Goal: Transaction & Acquisition: Purchase product/service

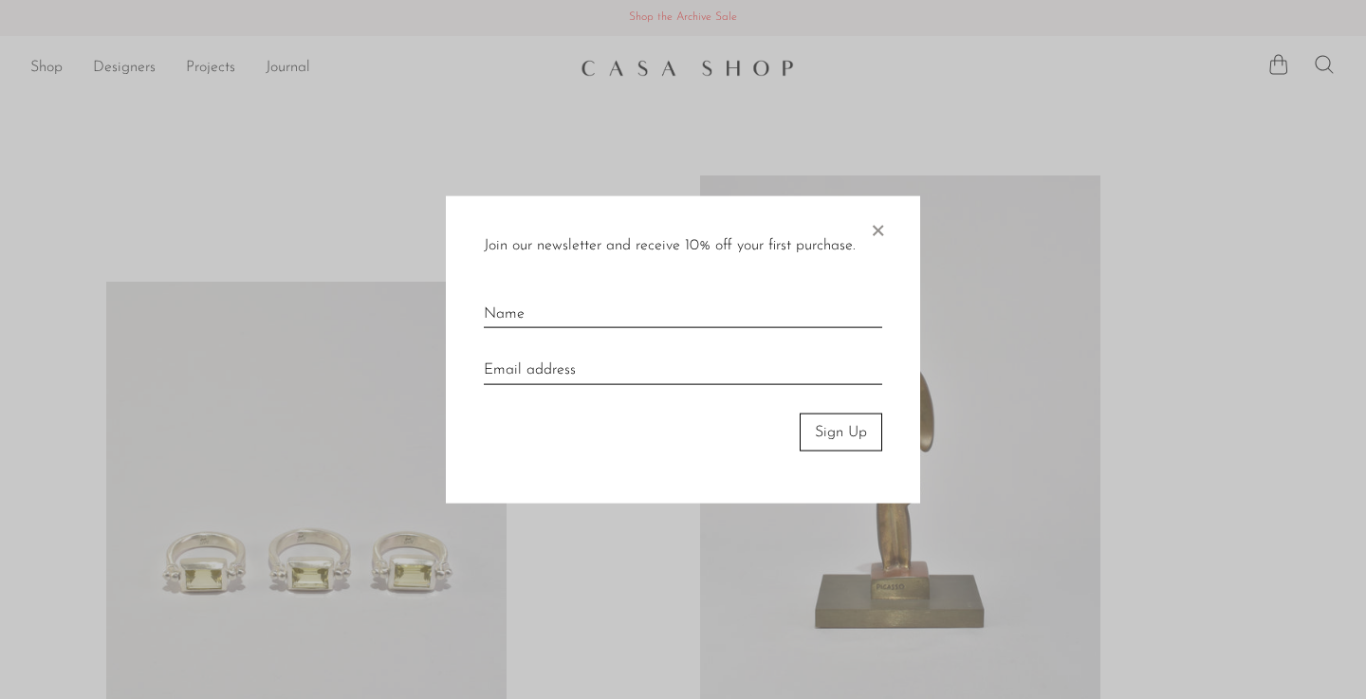
click at [661, 585] on div at bounding box center [683, 349] width 1366 height 699
click at [878, 233] on span "×" at bounding box center [877, 225] width 19 height 61
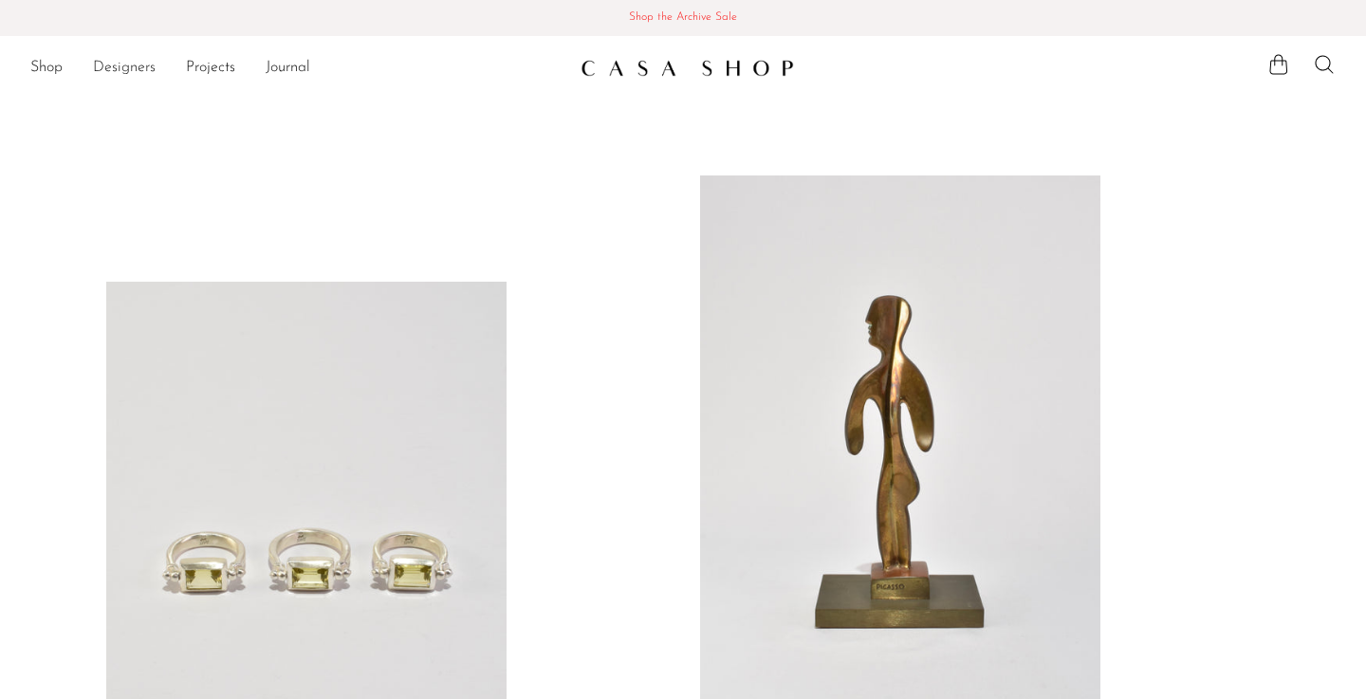
click at [136, 69] on link "Designers" at bounding box center [124, 68] width 63 height 25
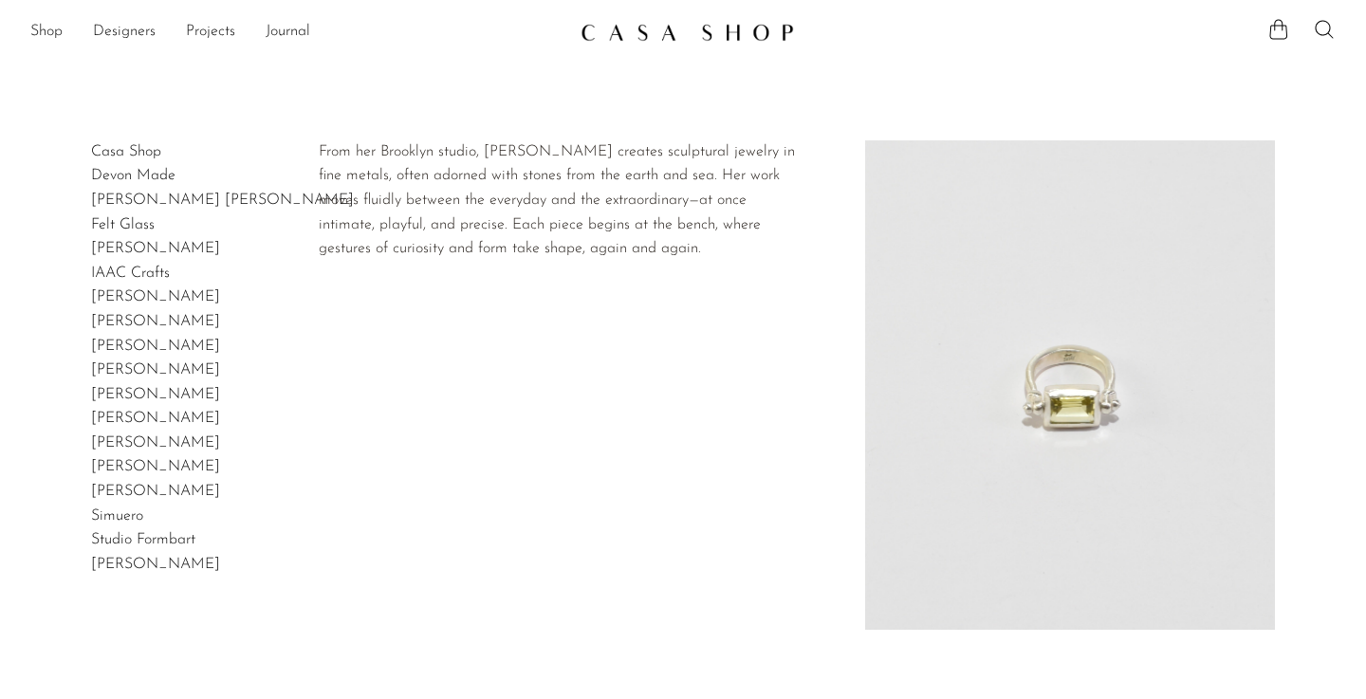
click at [143, 367] on link "Lizzie Ames" at bounding box center [155, 369] width 129 height 15
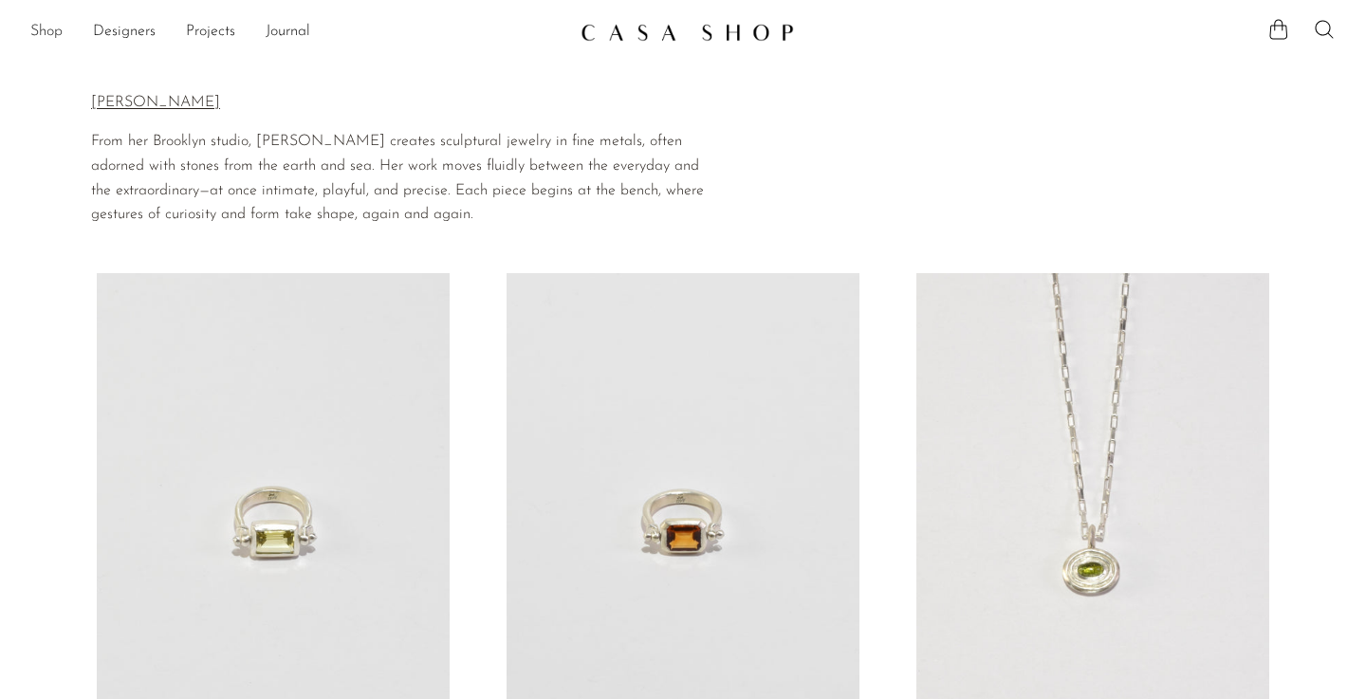
click at [61, 31] on link "Shop" at bounding box center [46, 32] width 32 height 25
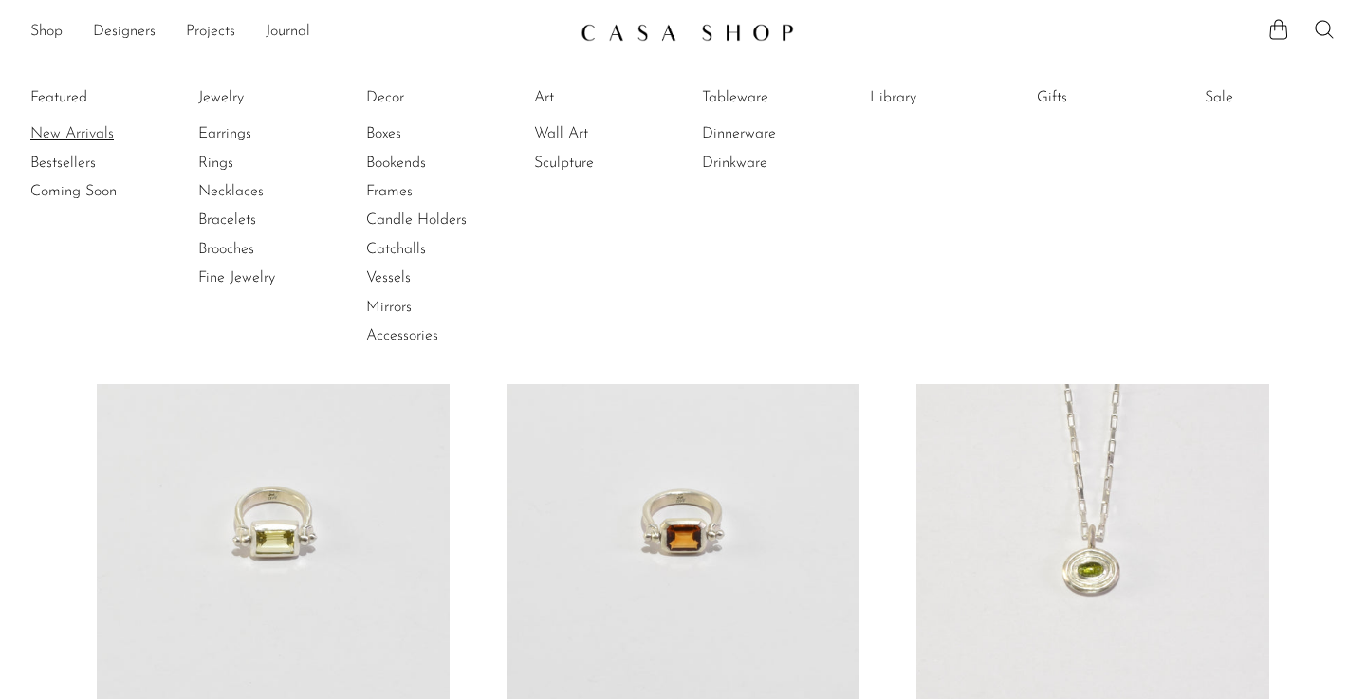
click at [68, 134] on link "New Arrivals" at bounding box center [101, 133] width 142 height 21
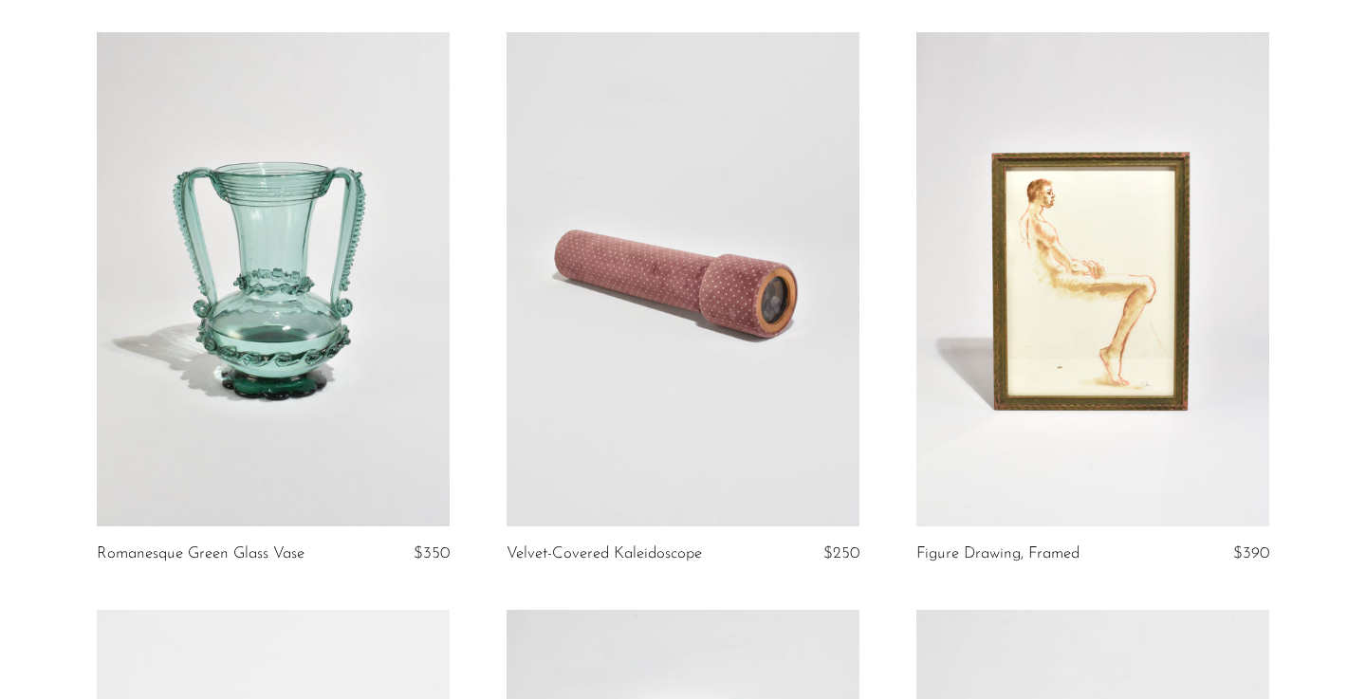
scroll to position [224, 0]
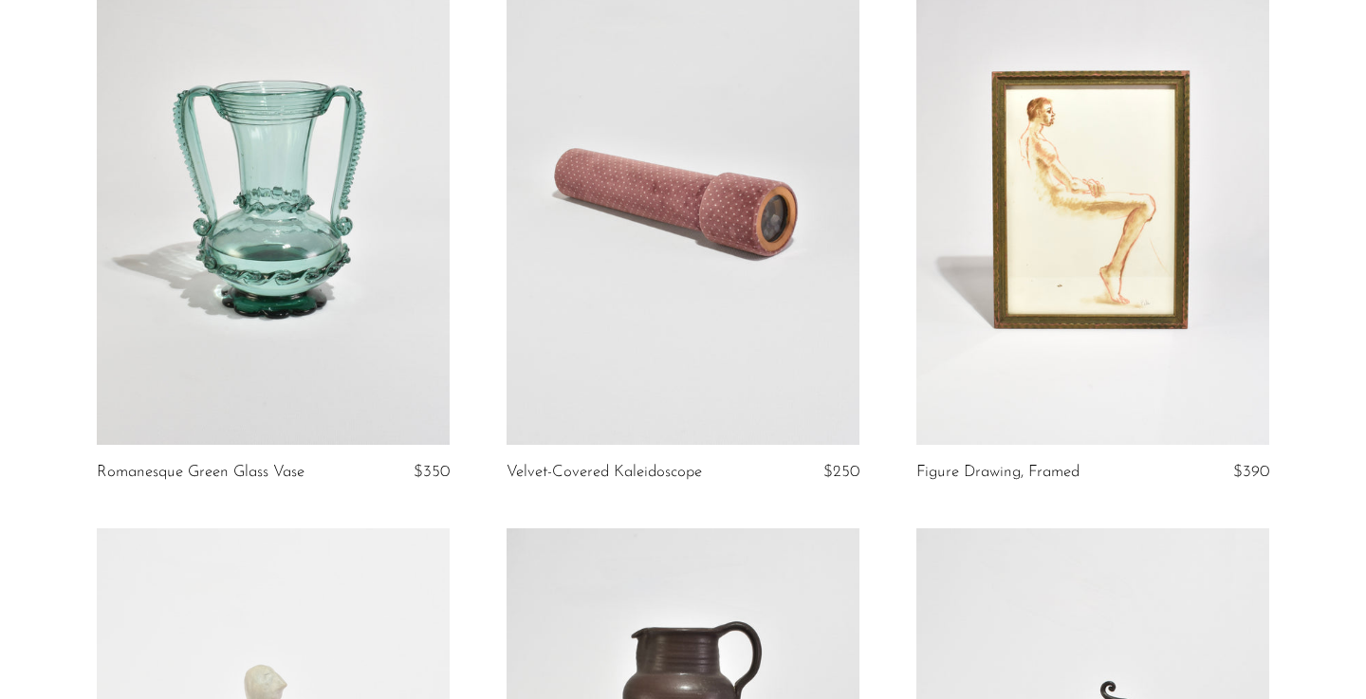
click at [640, 156] on link at bounding box center [683, 198] width 353 height 494
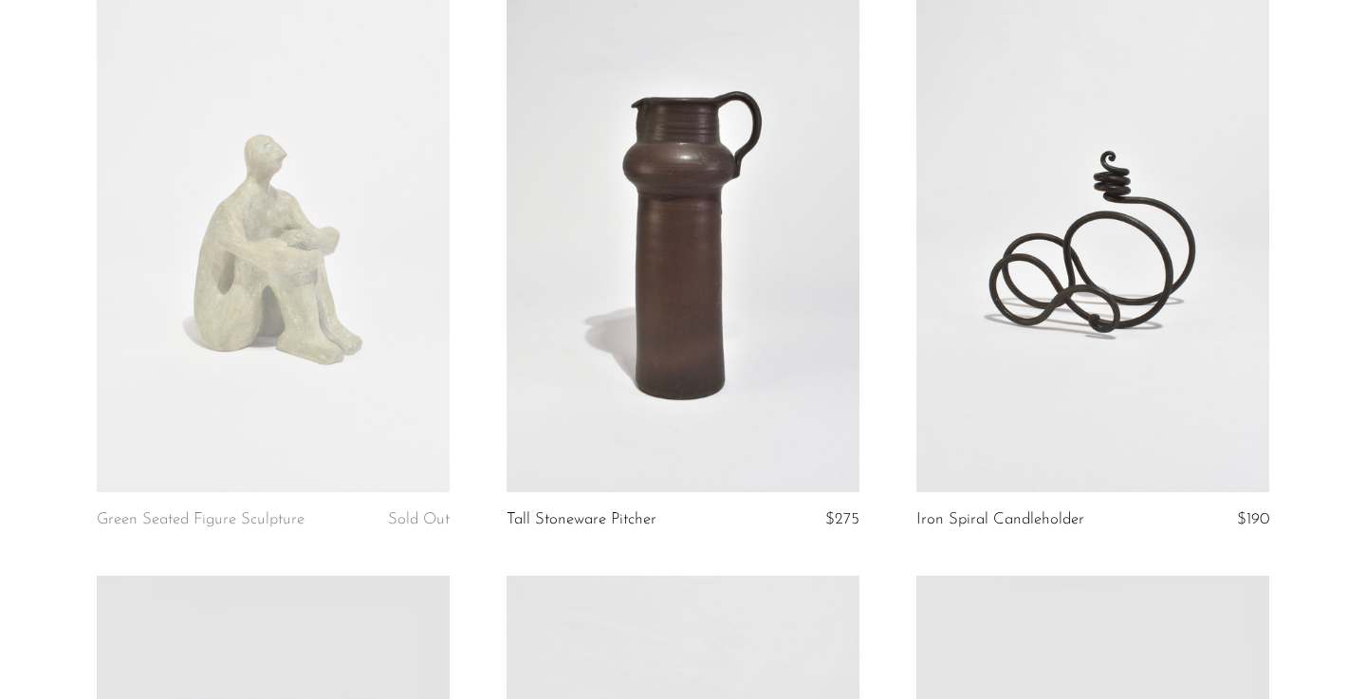
scroll to position [755, 0]
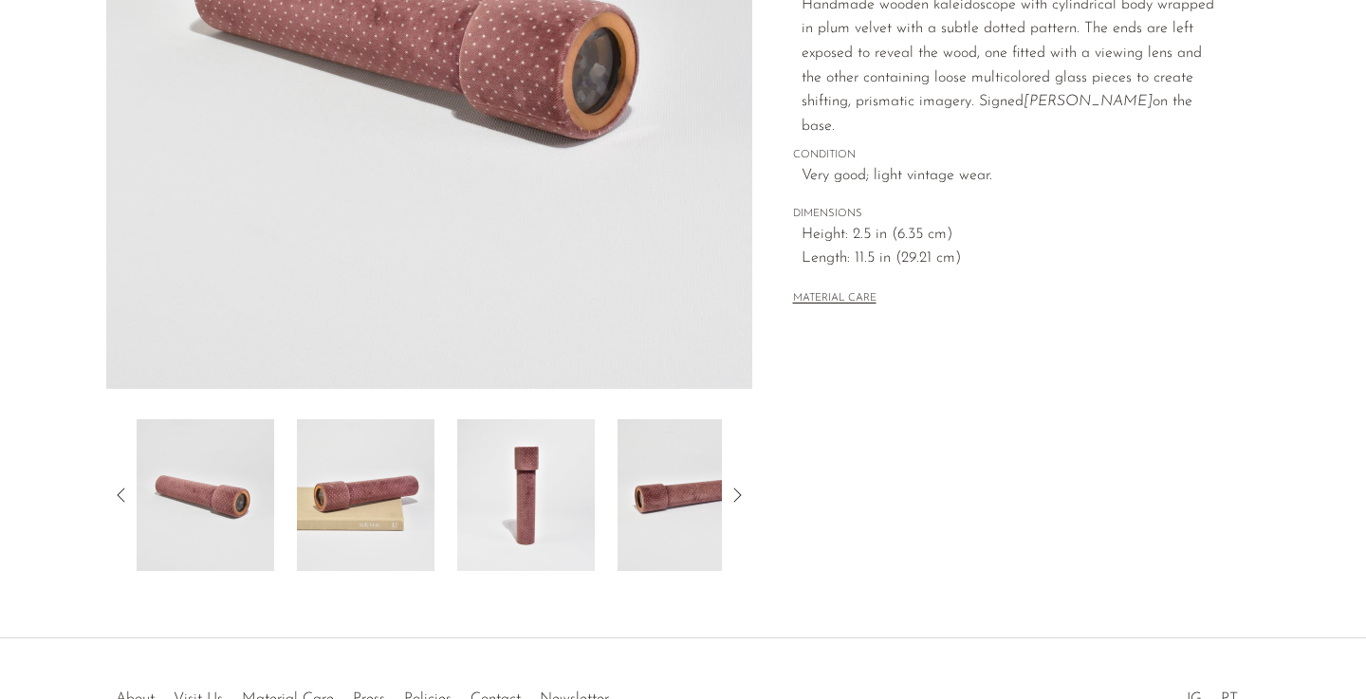
scroll to position [523, 0]
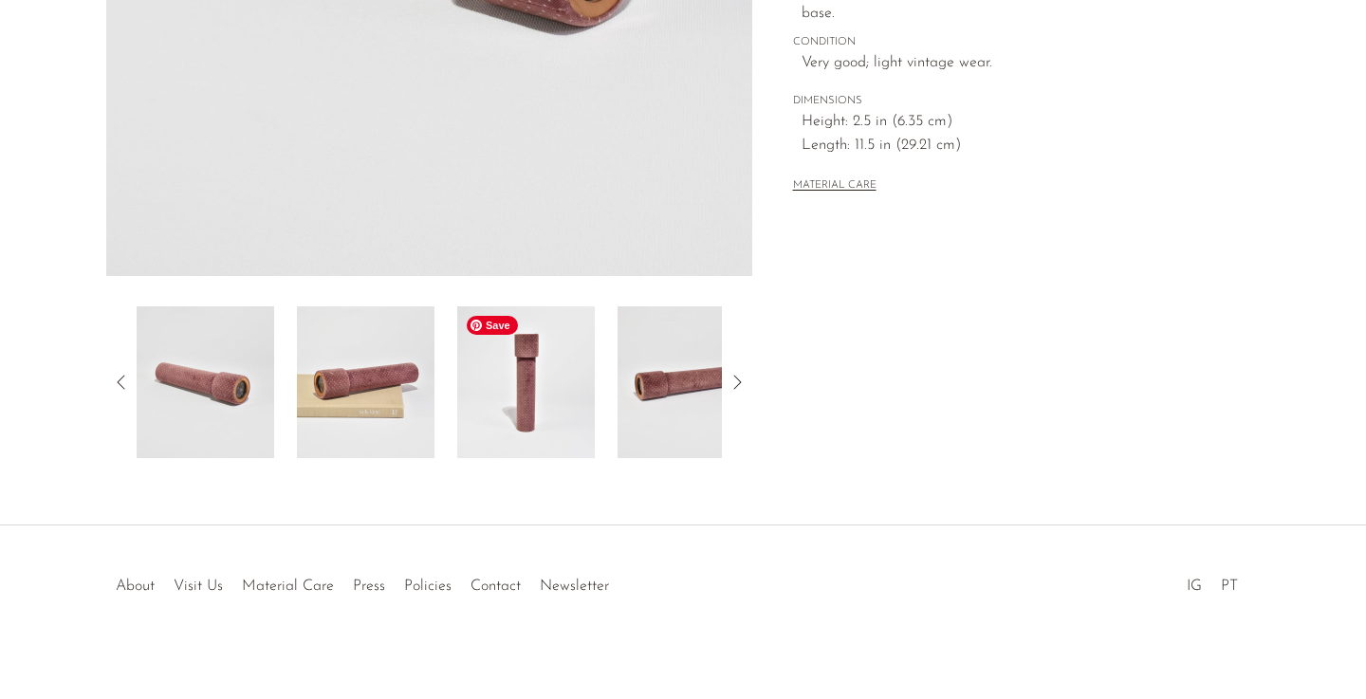
click at [590, 354] on img at bounding box center [526, 382] width 138 height 152
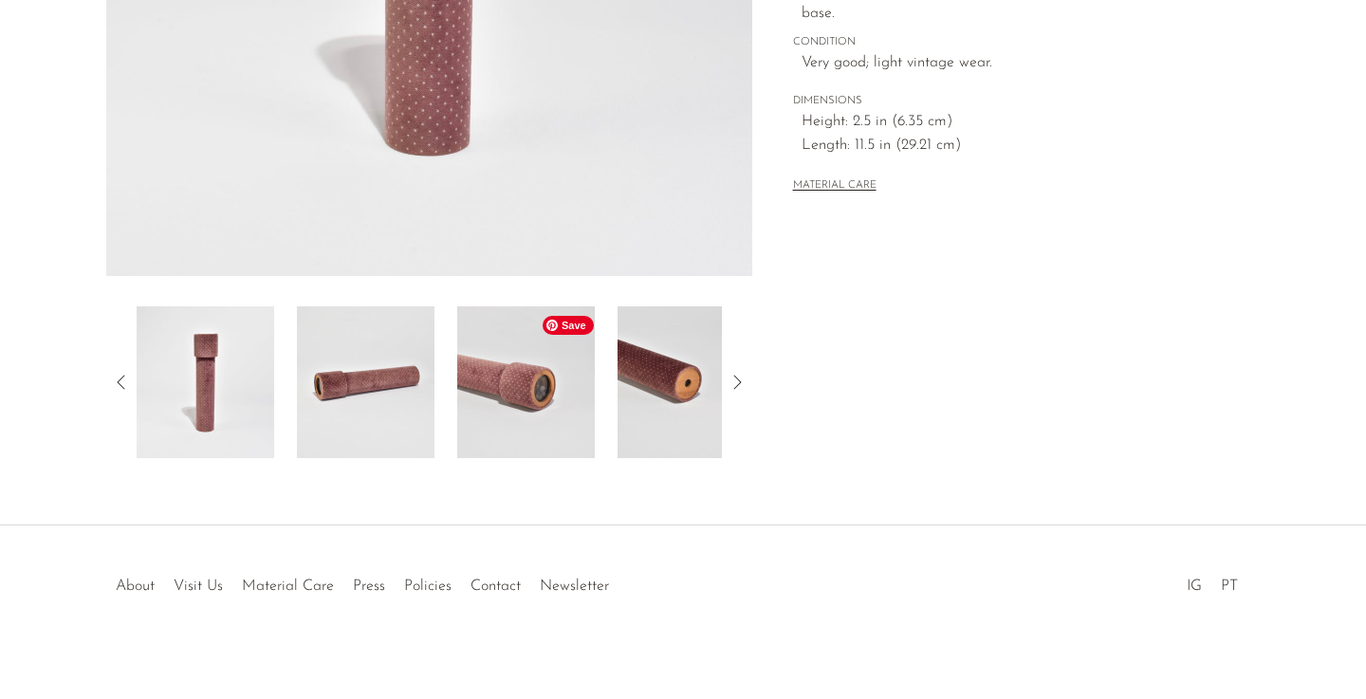
click at [590, 354] on img at bounding box center [526, 382] width 138 height 152
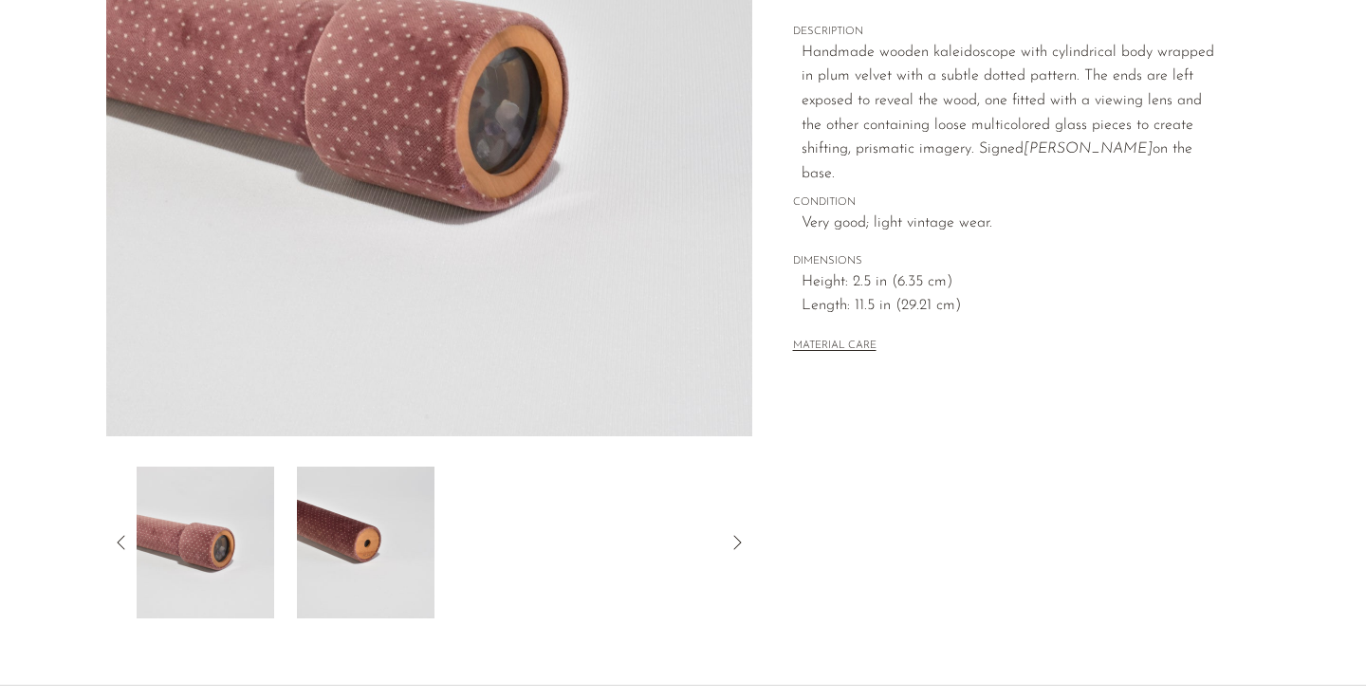
scroll to position [231, 0]
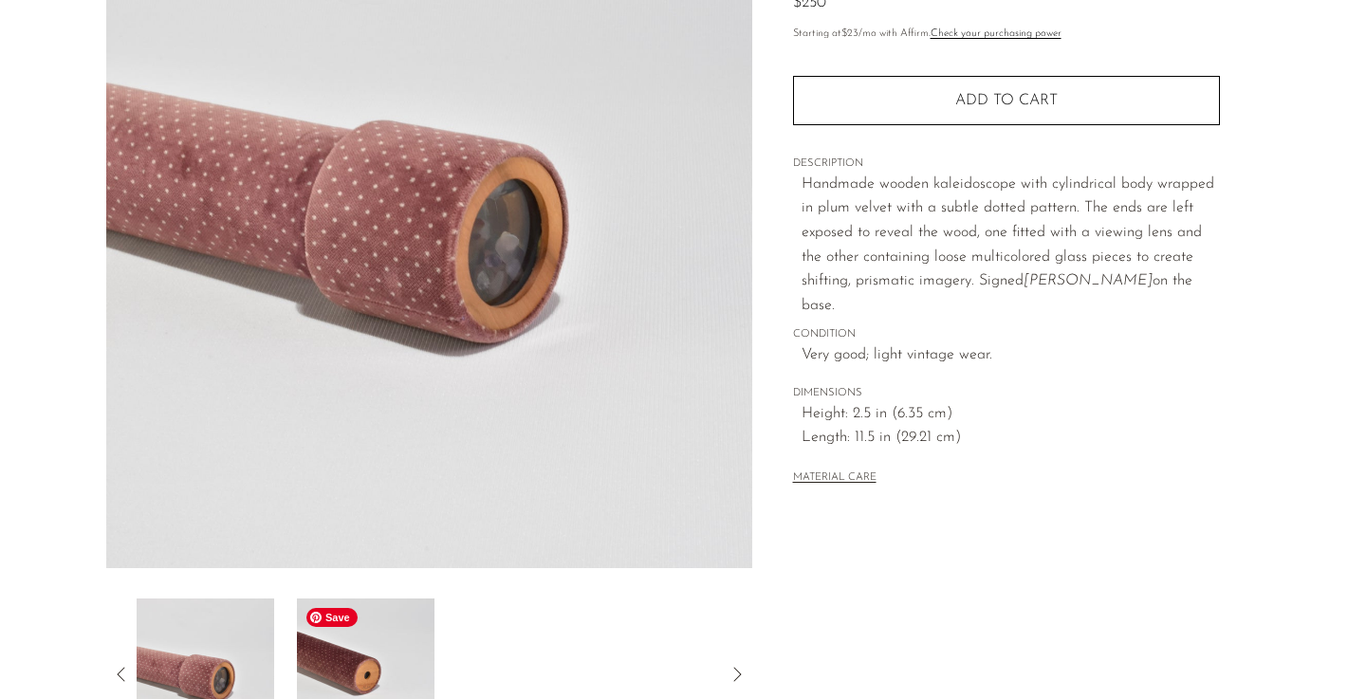
click at [406, 644] on img at bounding box center [366, 675] width 138 height 152
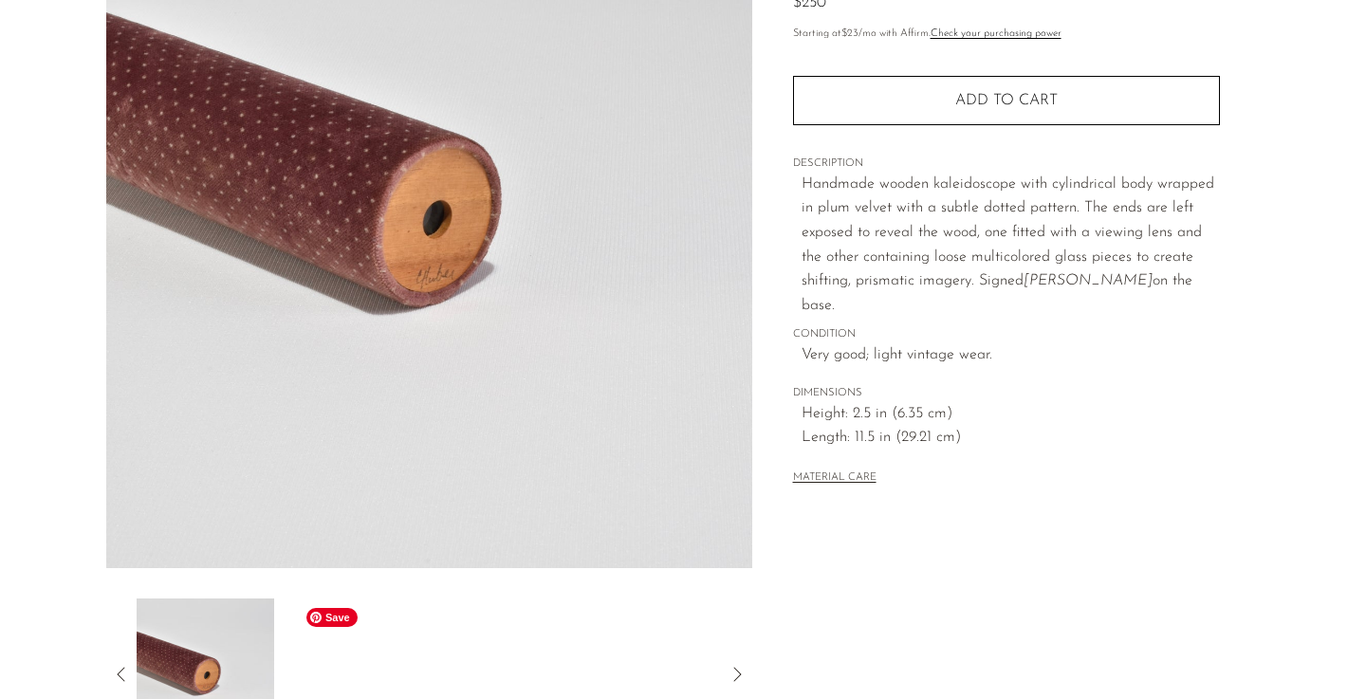
click at [406, 644] on div at bounding box center [429, 675] width 585 height 152
click at [119, 675] on icon at bounding box center [121, 674] width 8 height 14
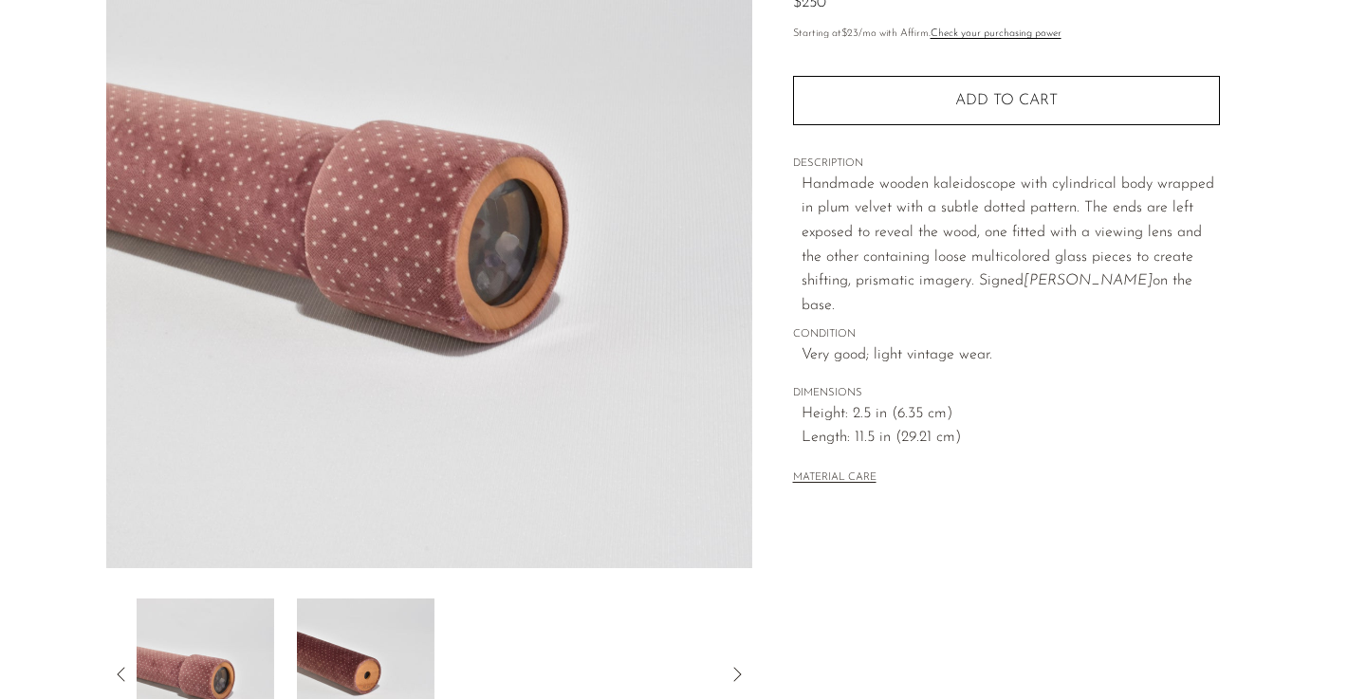
click at [119, 675] on icon at bounding box center [121, 674] width 8 height 14
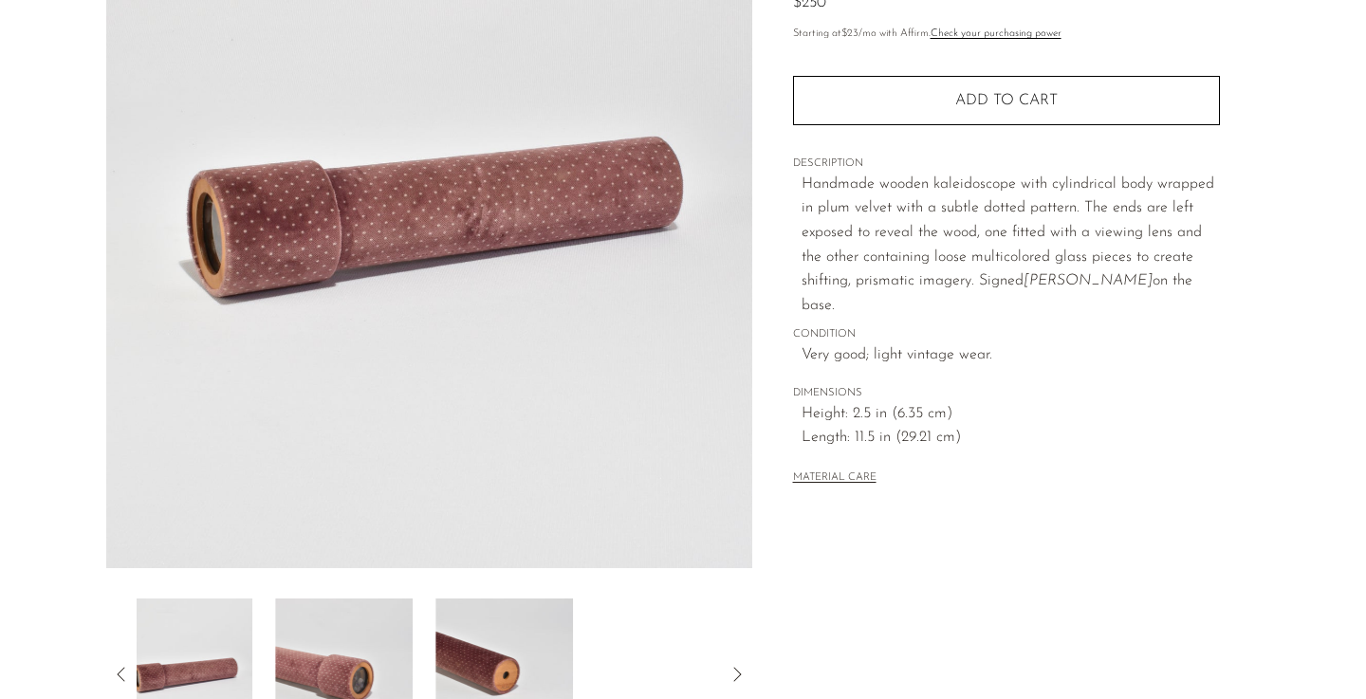
click at [119, 675] on icon at bounding box center [121, 674] width 8 height 14
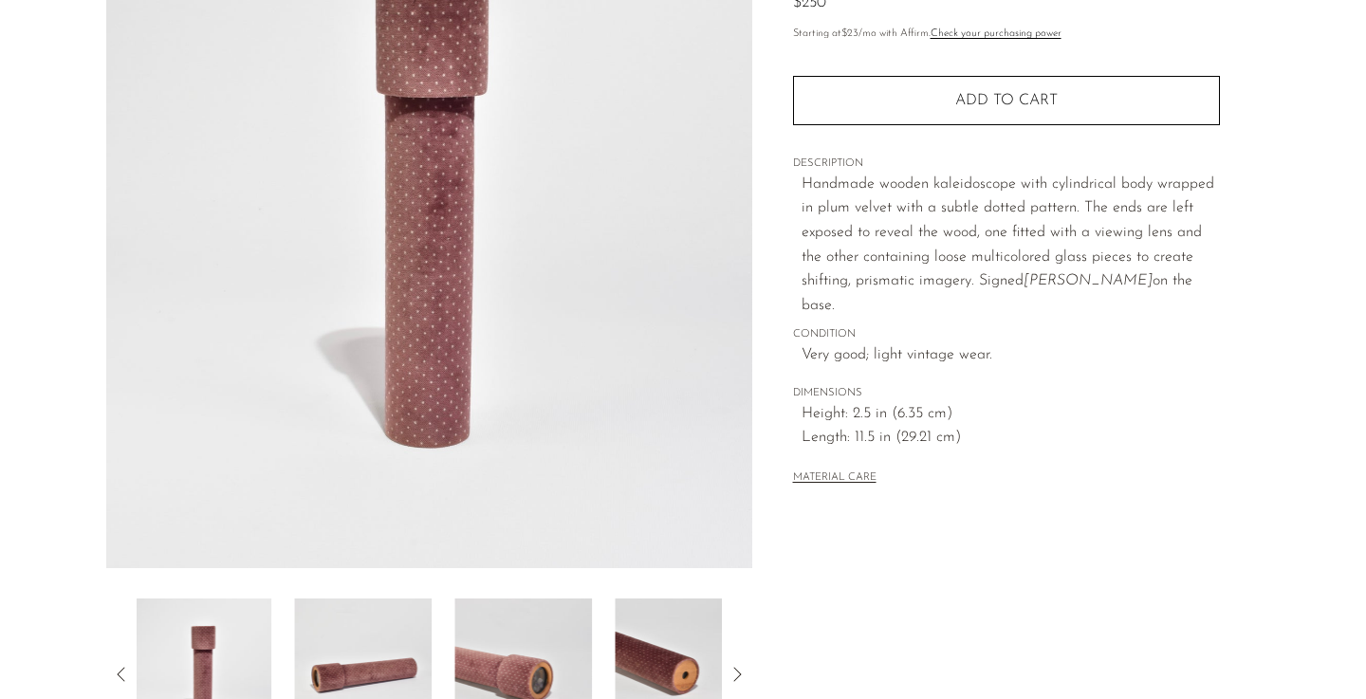
click at [119, 675] on icon at bounding box center [121, 674] width 8 height 14
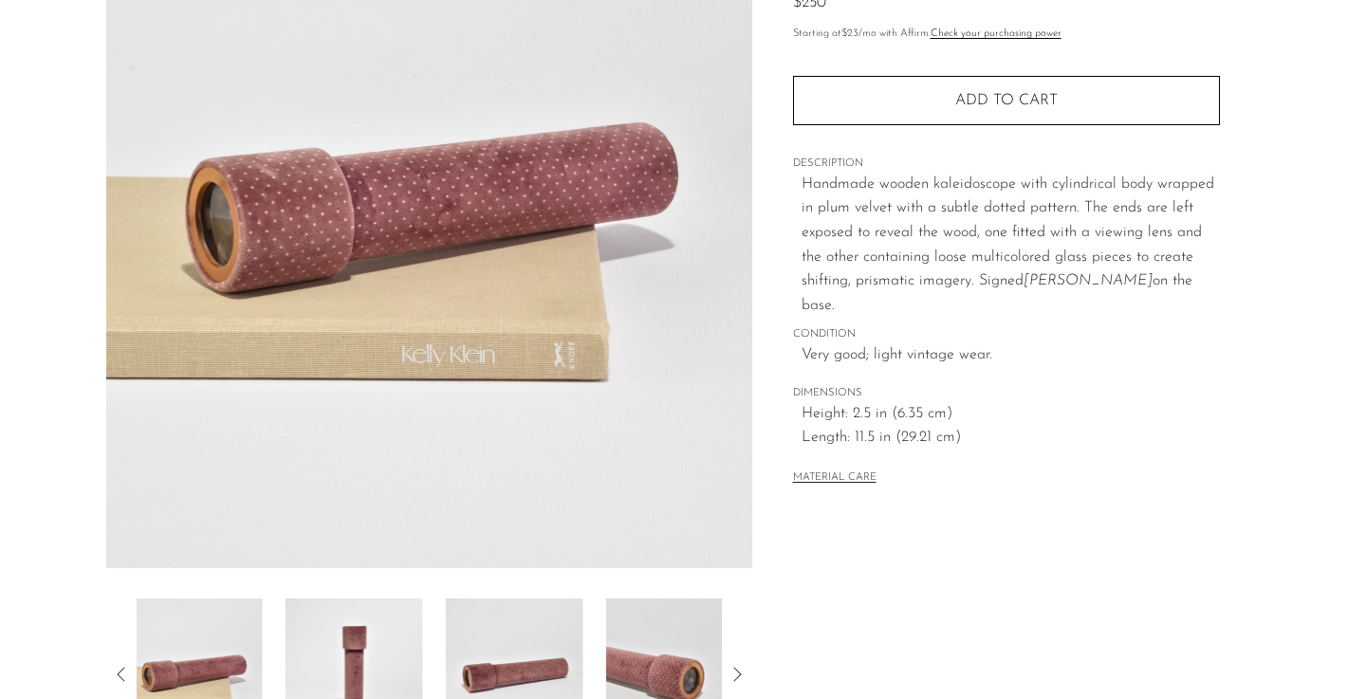
click at [119, 675] on icon at bounding box center [121, 674] width 8 height 14
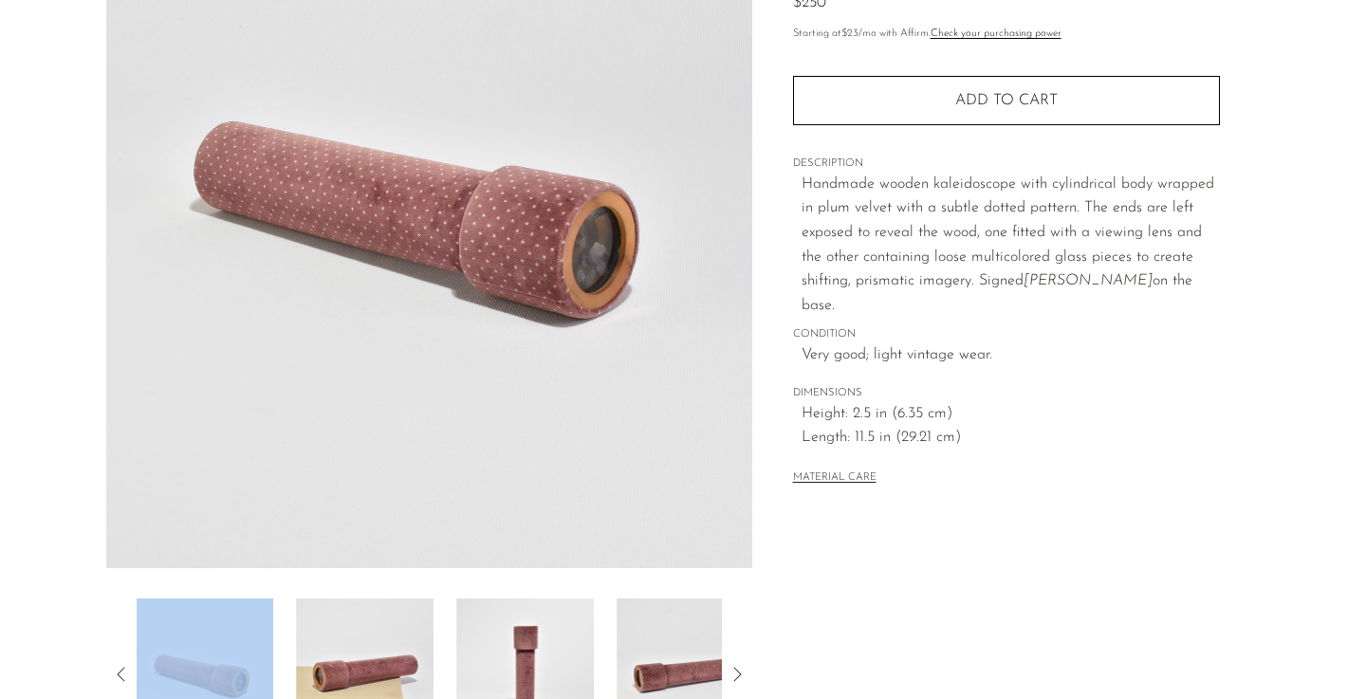
click at [119, 675] on icon at bounding box center [121, 674] width 8 height 14
